Goal: Transaction & Acquisition: Purchase product/service

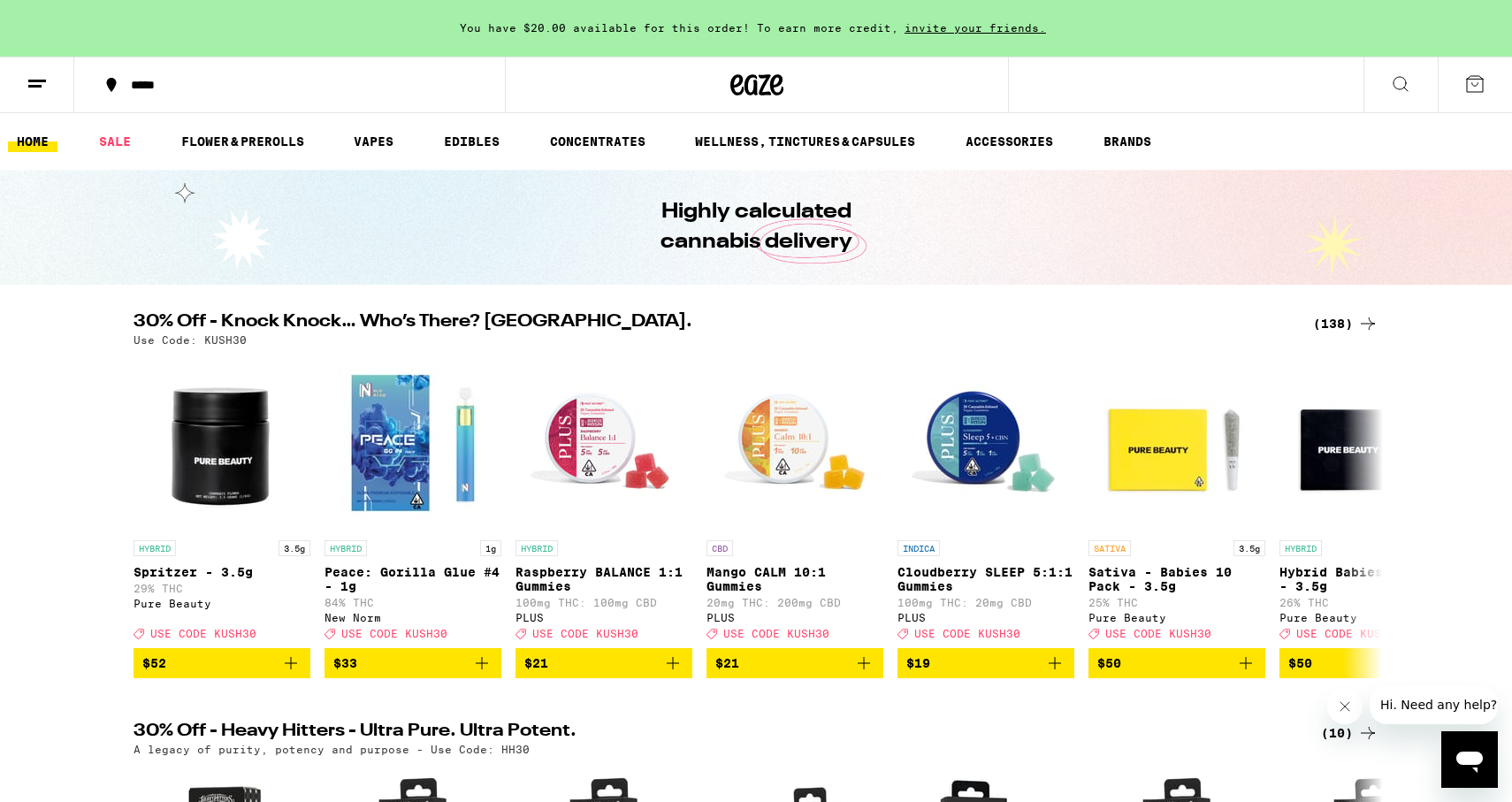
click at [1328, 326] on div "(138)" at bounding box center [1345, 323] width 65 height 22
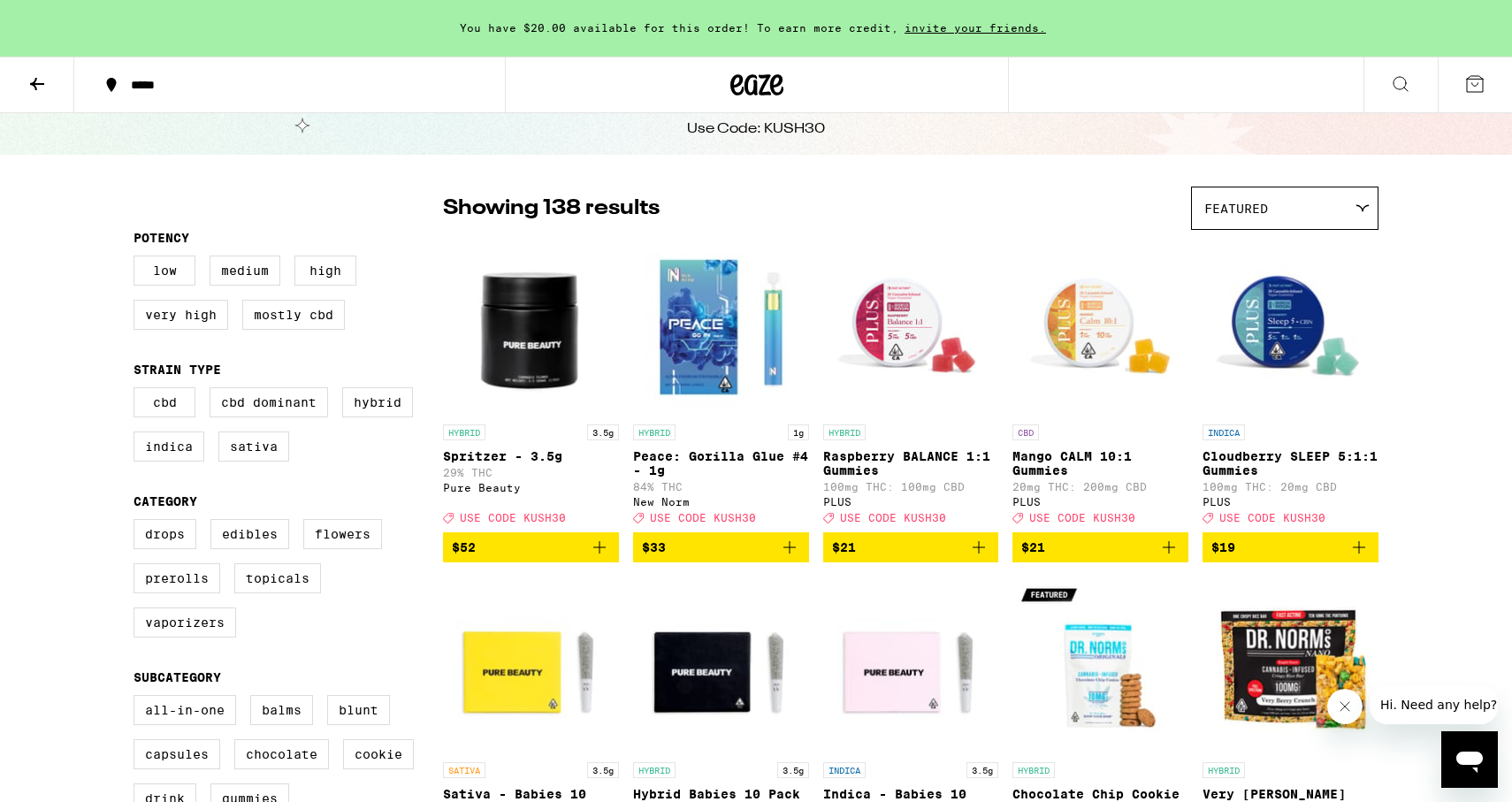
scroll to position [79, 0]
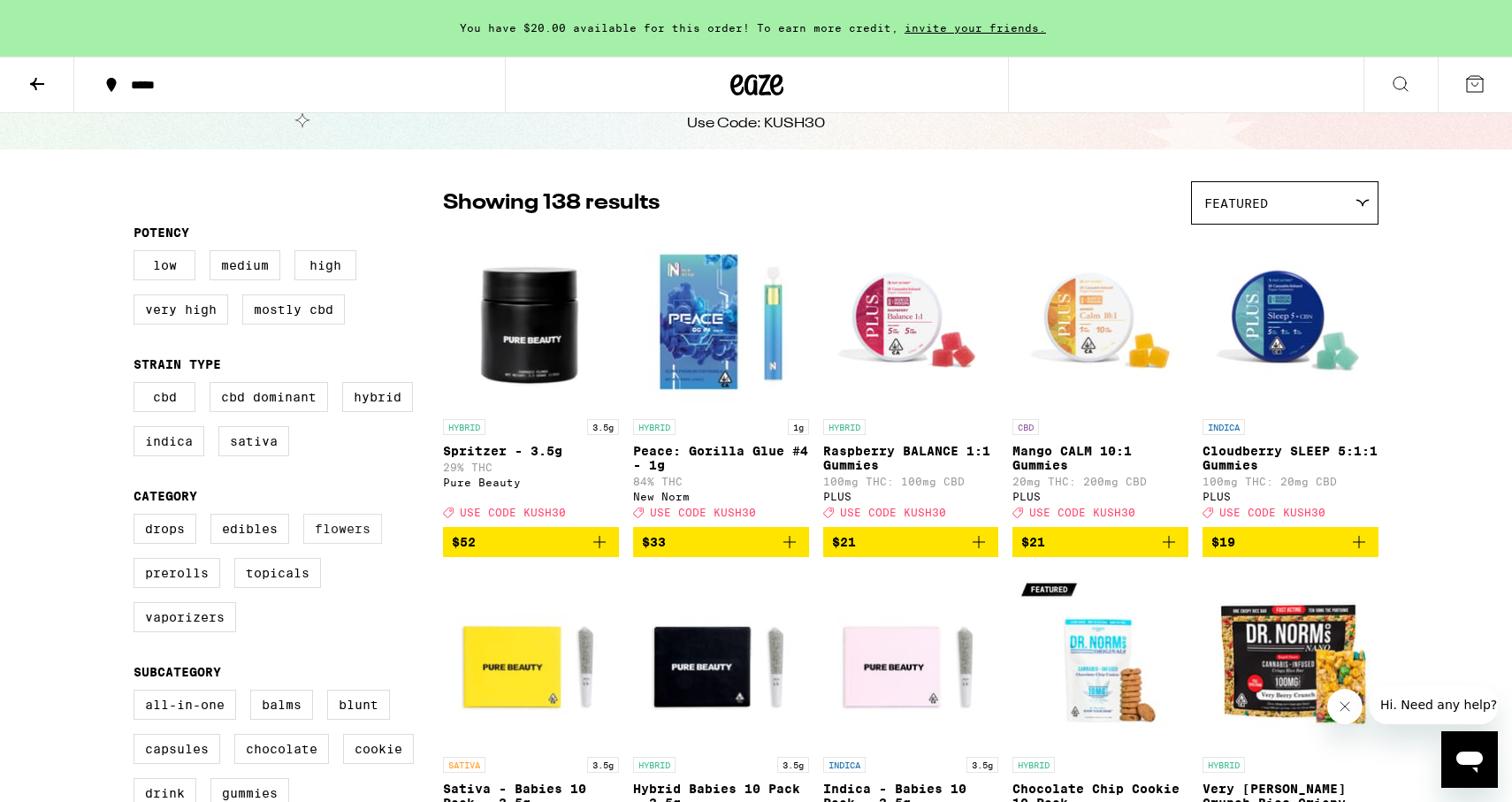
click at [321, 542] on label "Flowers" at bounding box center [342, 529] width 79 height 30
click at [138, 517] on input "Flowers" at bounding box center [137, 516] width 1 height 1
checkbox input "true"
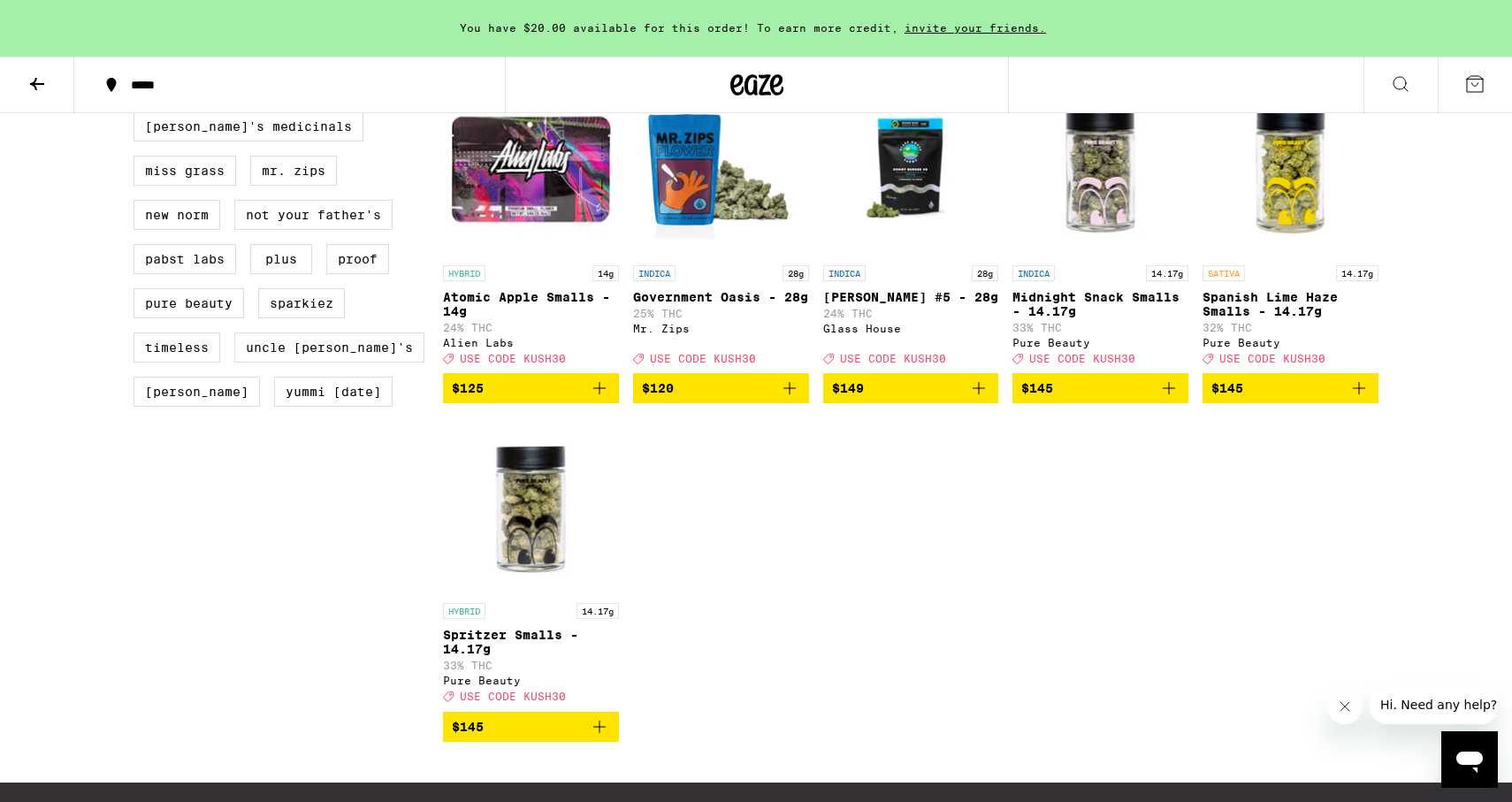
scroll to position [1576, 0]
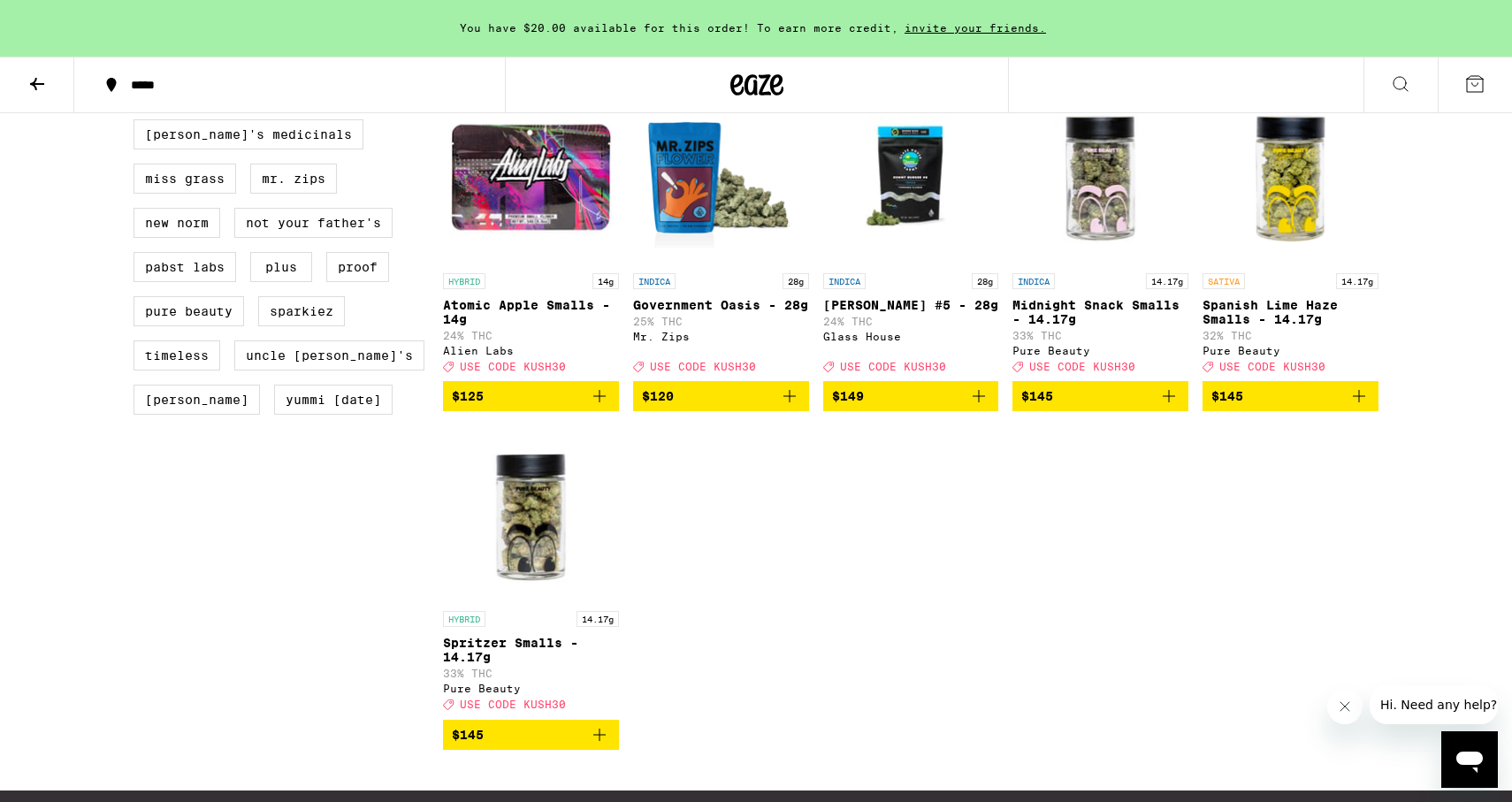
click at [1085, 263] on img "Open page for Midnight Snack Smalls - 14.17g from Pure Beauty" at bounding box center [1101, 176] width 176 height 177
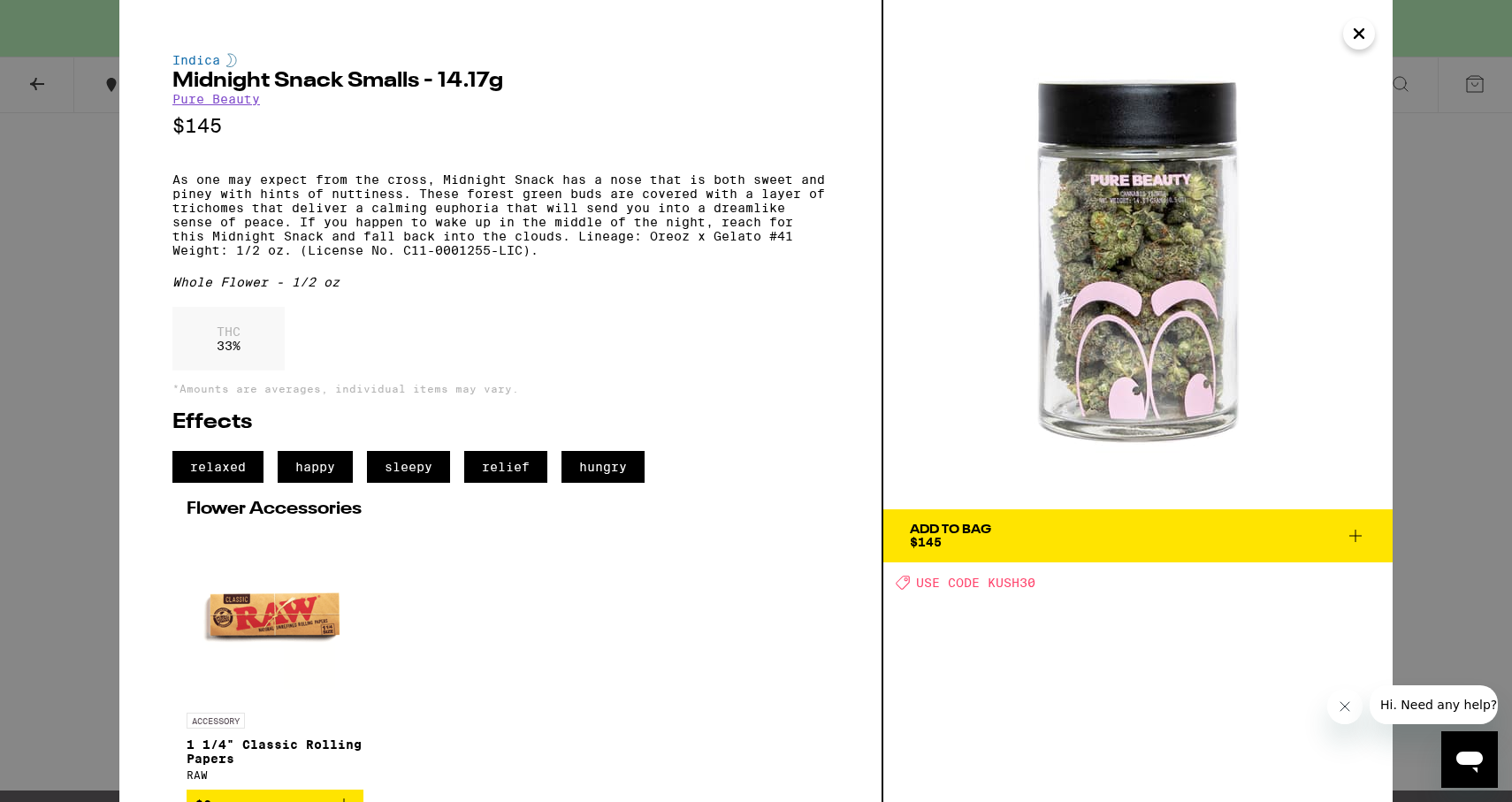
click at [1257, 532] on span "Add To Bag $145" at bounding box center [1137, 536] width 456 height 25
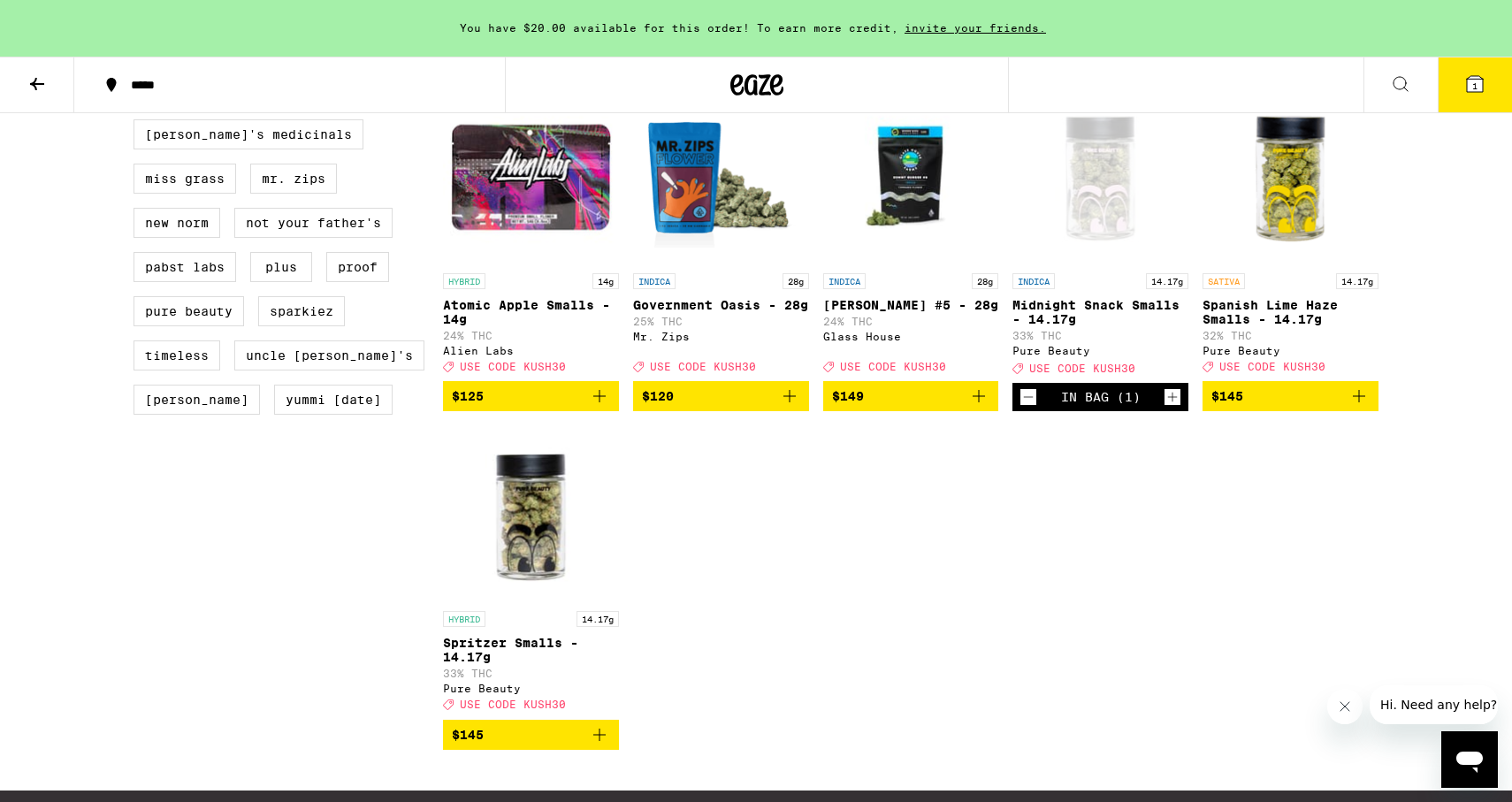
click at [1473, 83] on span "1" at bounding box center [1475, 86] width 5 height 11
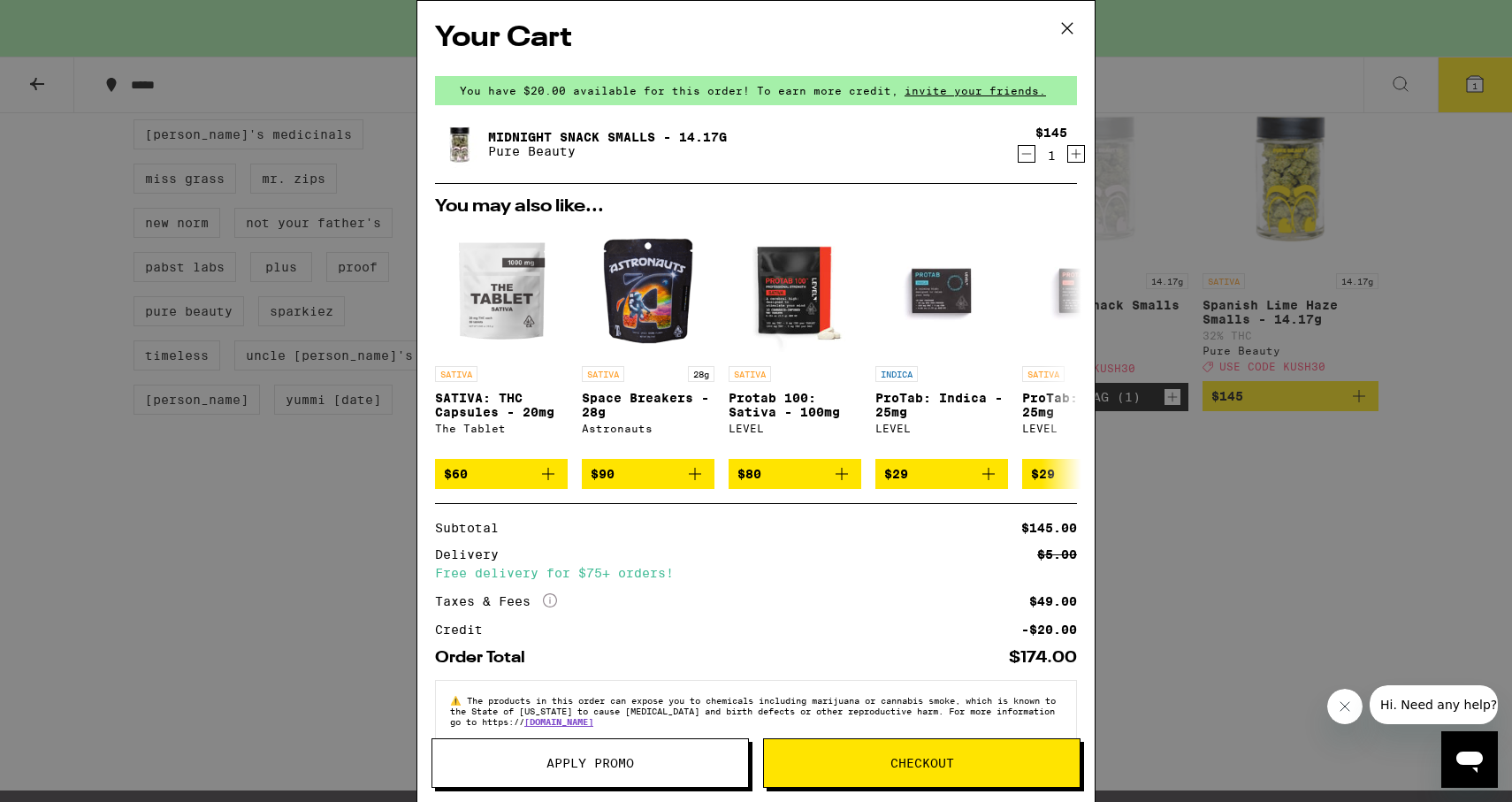
click at [542, 761] on span "Apply Promo" at bounding box center [591, 763] width 315 height 13
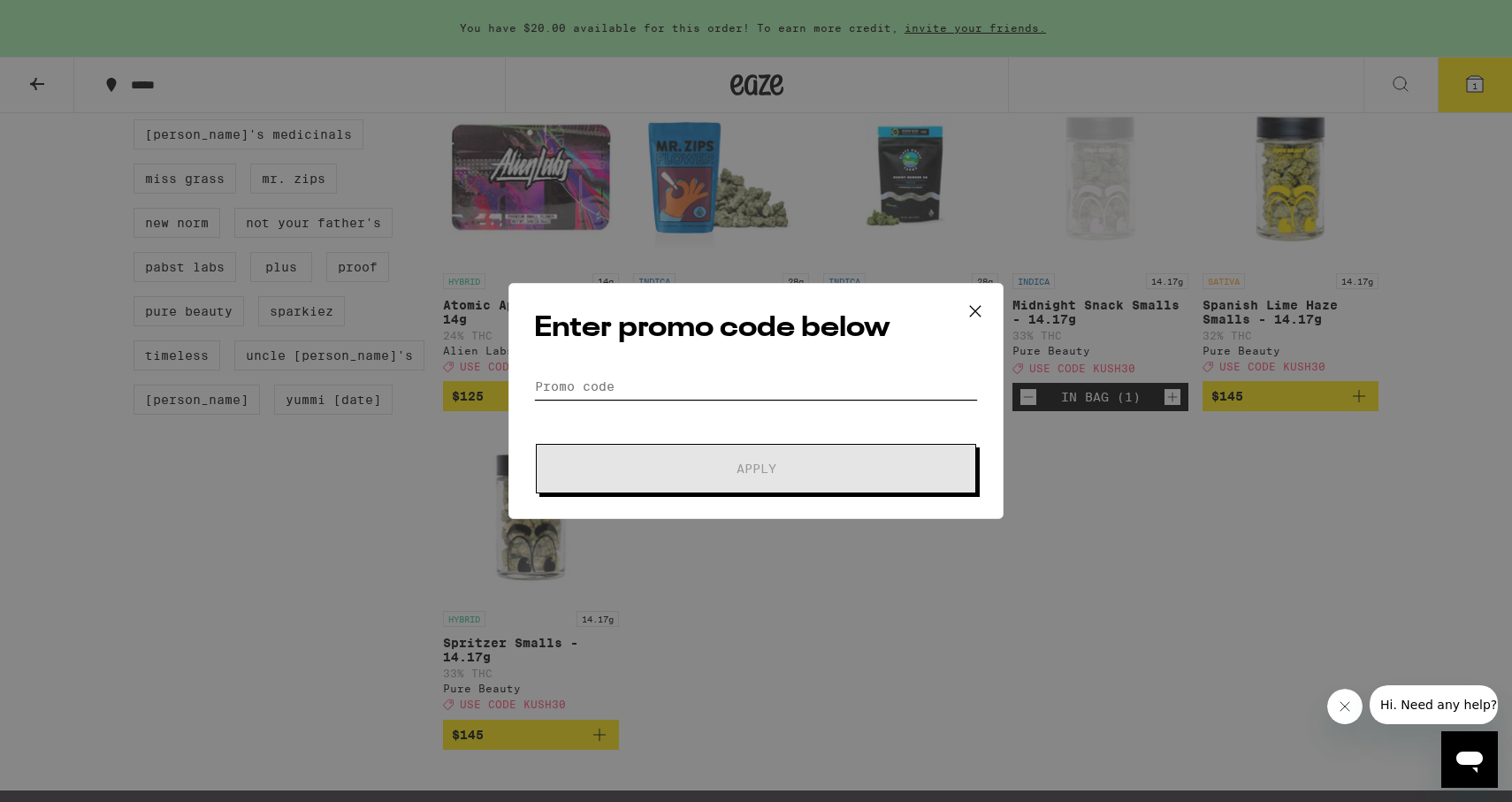
click at [576, 384] on input "Promo Code" at bounding box center [756, 386] width 444 height 27
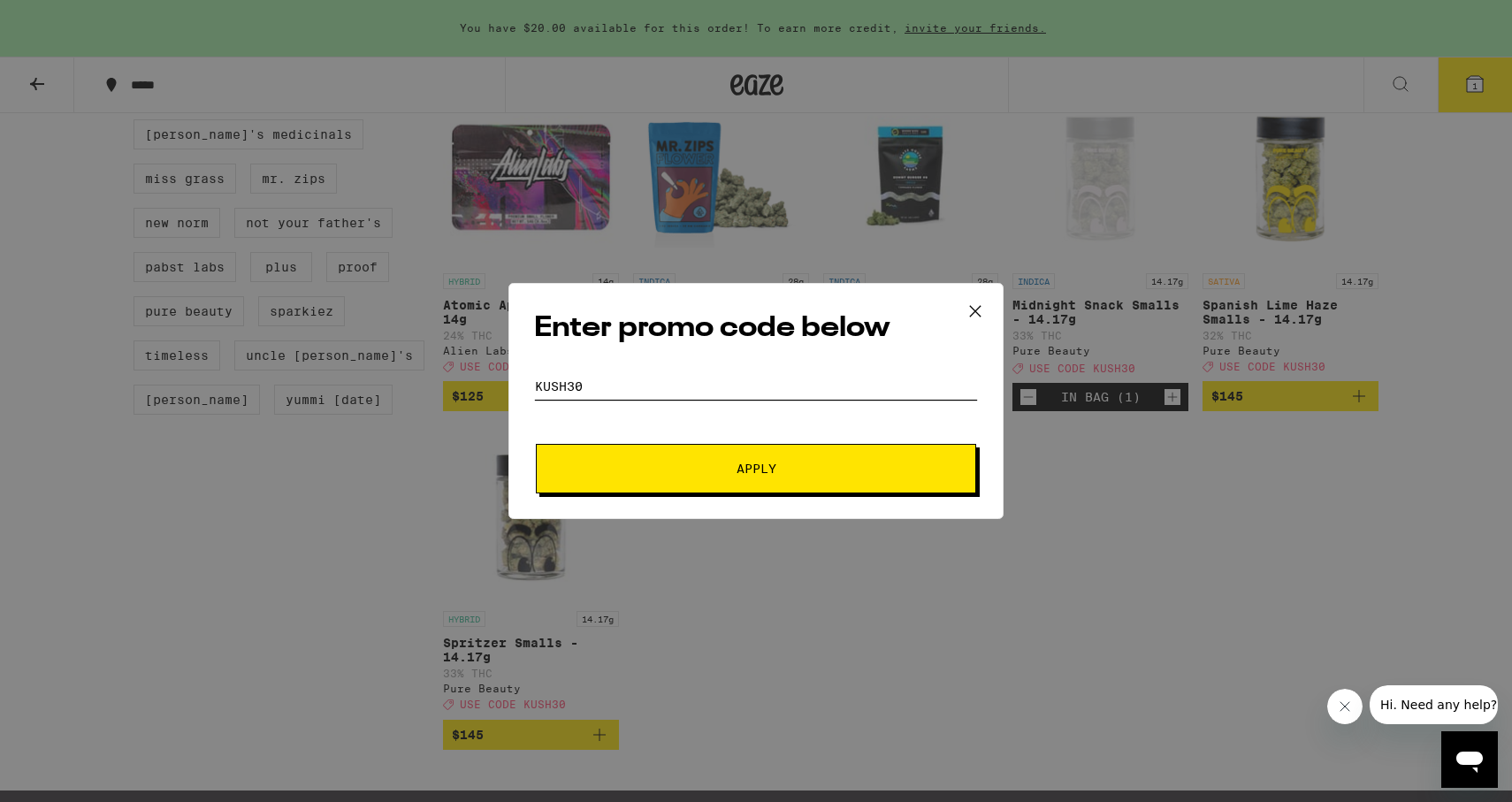
type input "kush30"
click at [694, 471] on span "Apply" at bounding box center [756, 469] width 318 height 13
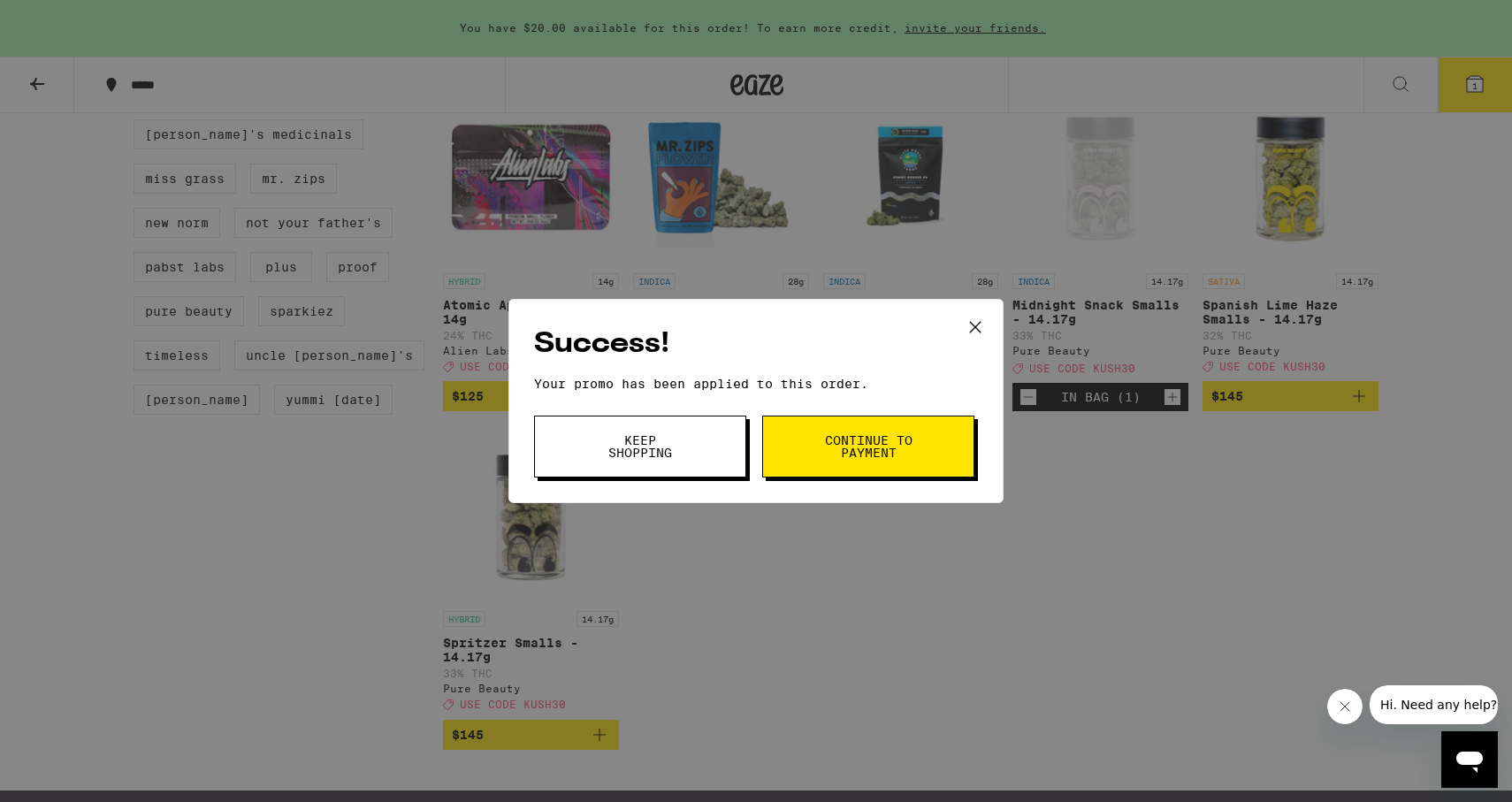
click at [666, 438] on span "Keep Shopping" at bounding box center [640, 446] width 91 height 25
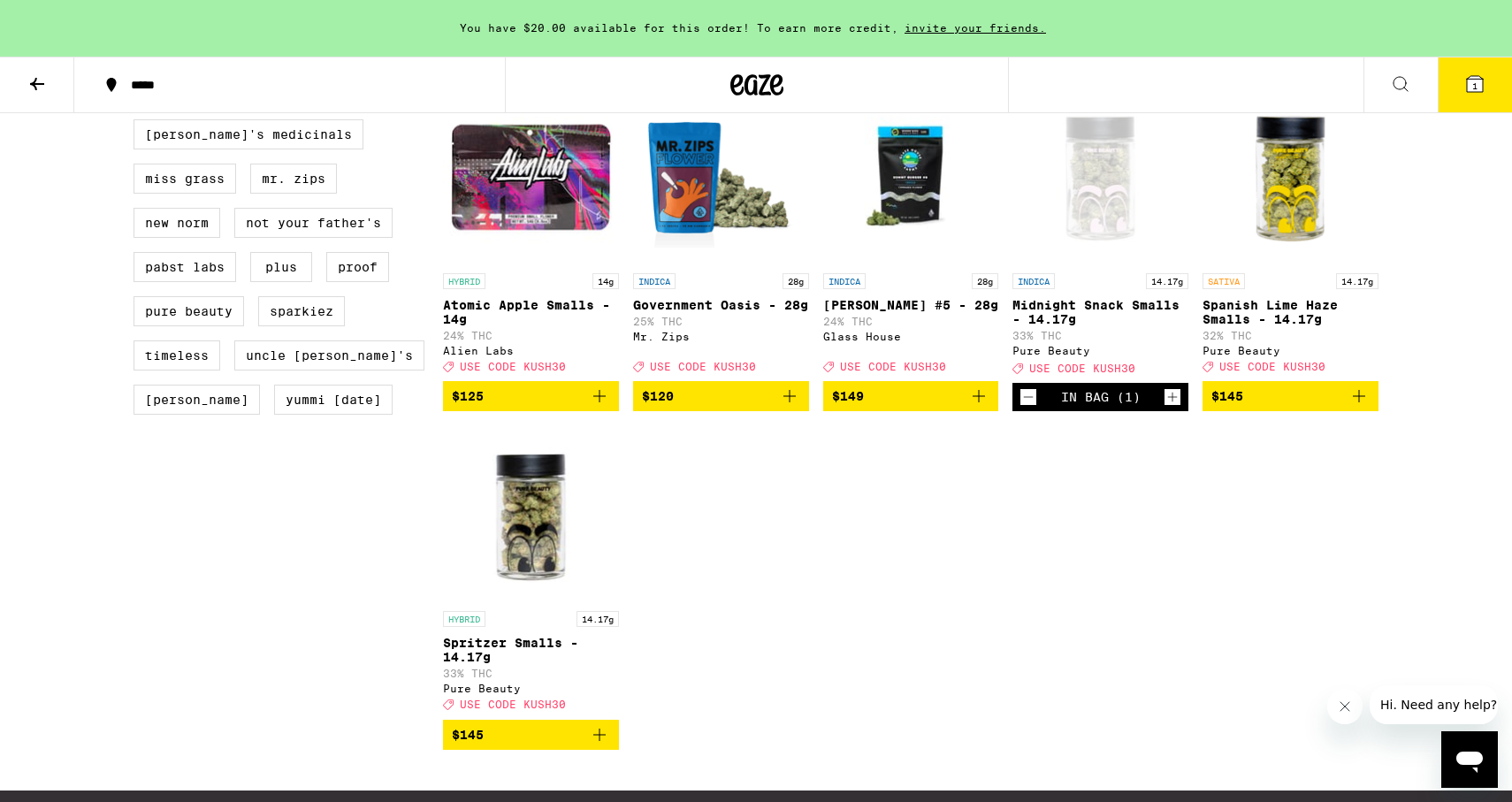
click at [1479, 97] on button "1" at bounding box center [1474, 84] width 74 height 55
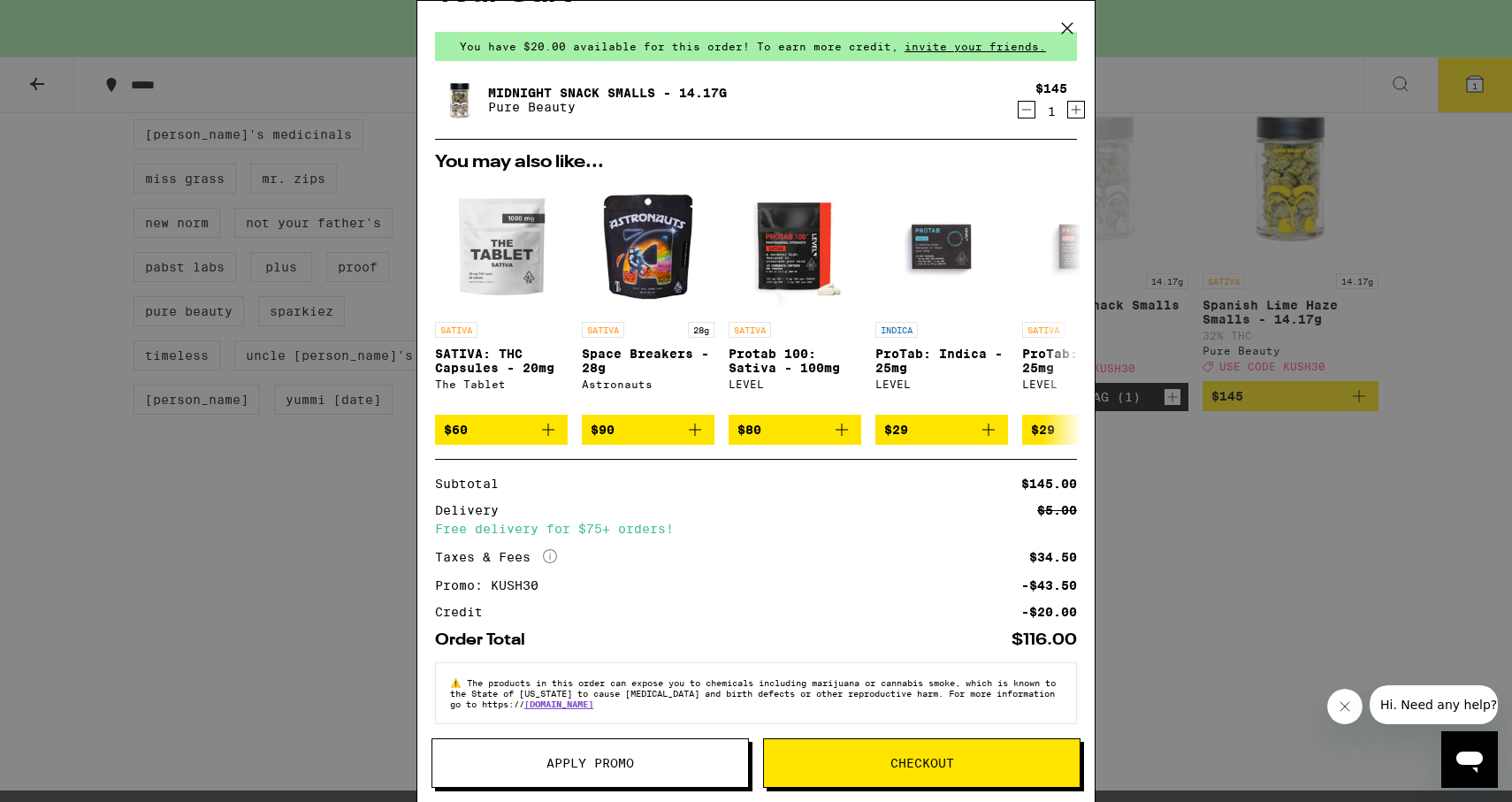
scroll to position [38, 0]
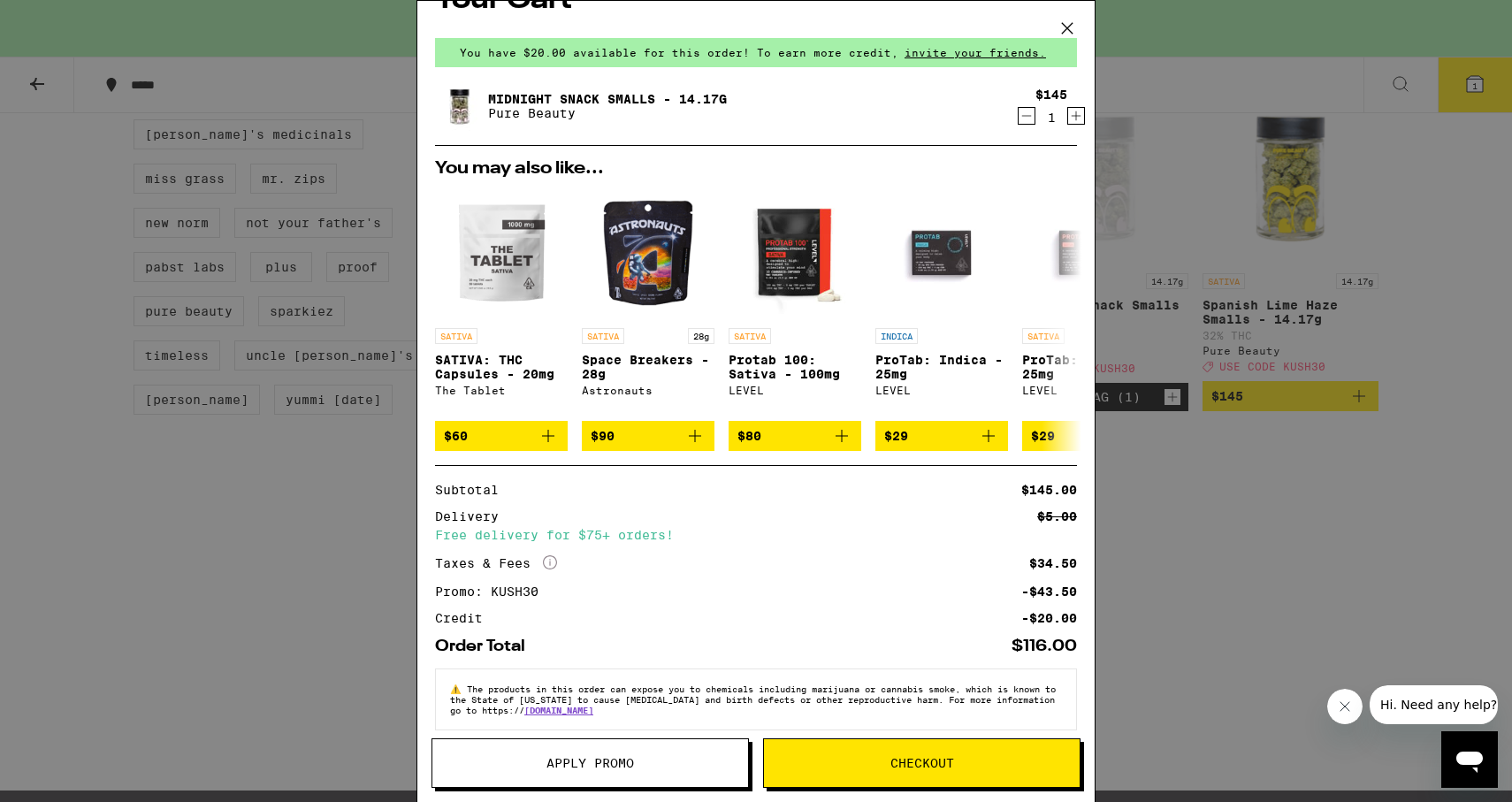
click at [1067, 25] on icon at bounding box center [1067, 29] width 27 height 27
